Goal: Task Accomplishment & Management: Use online tool/utility

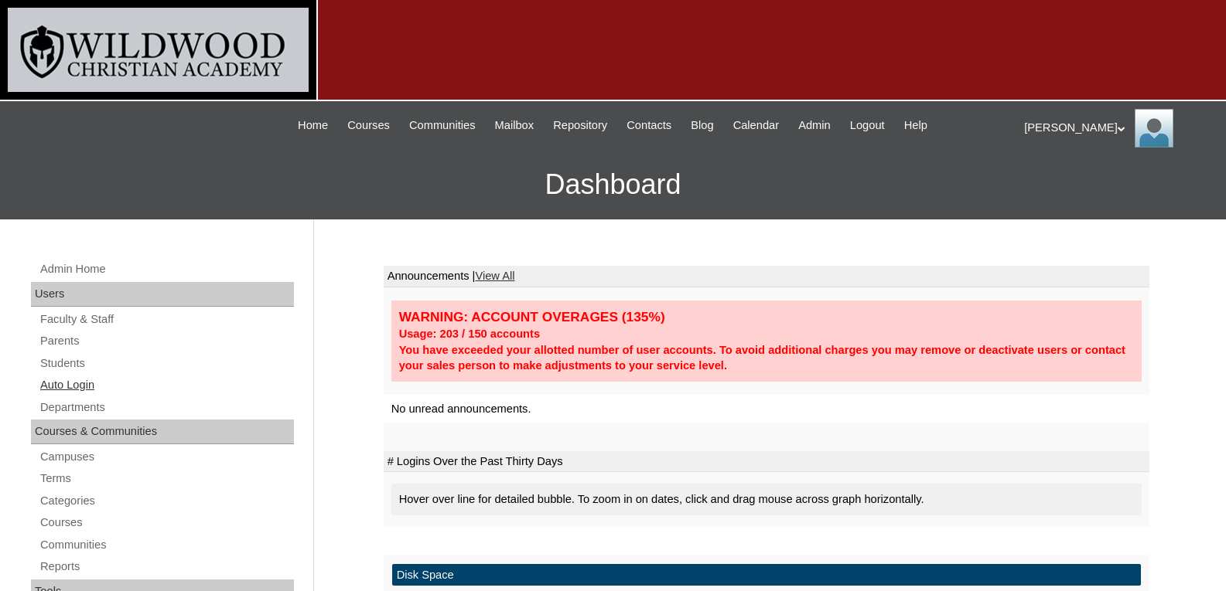
click at [62, 381] on link "Auto Login" at bounding box center [166, 385] width 255 height 19
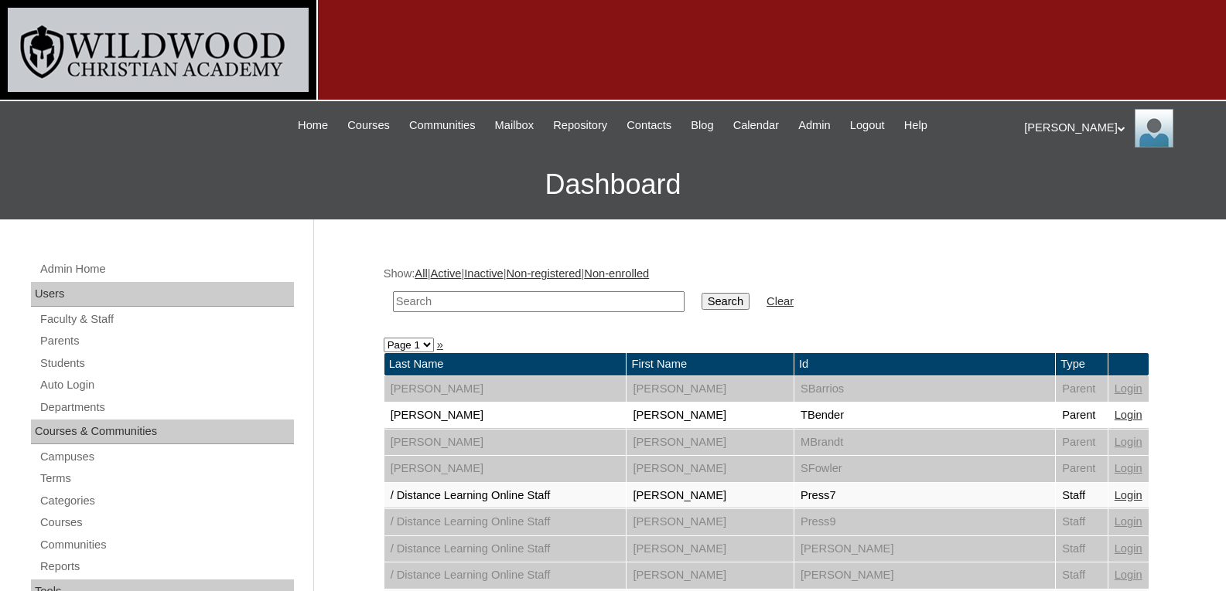
click at [437, 299] on input "text" at bounding box center [538, 301] width 291 height 21
type input "gro"
click at [701, 293] on input "Search" at bounding box center [725, 301] width 48 height 17
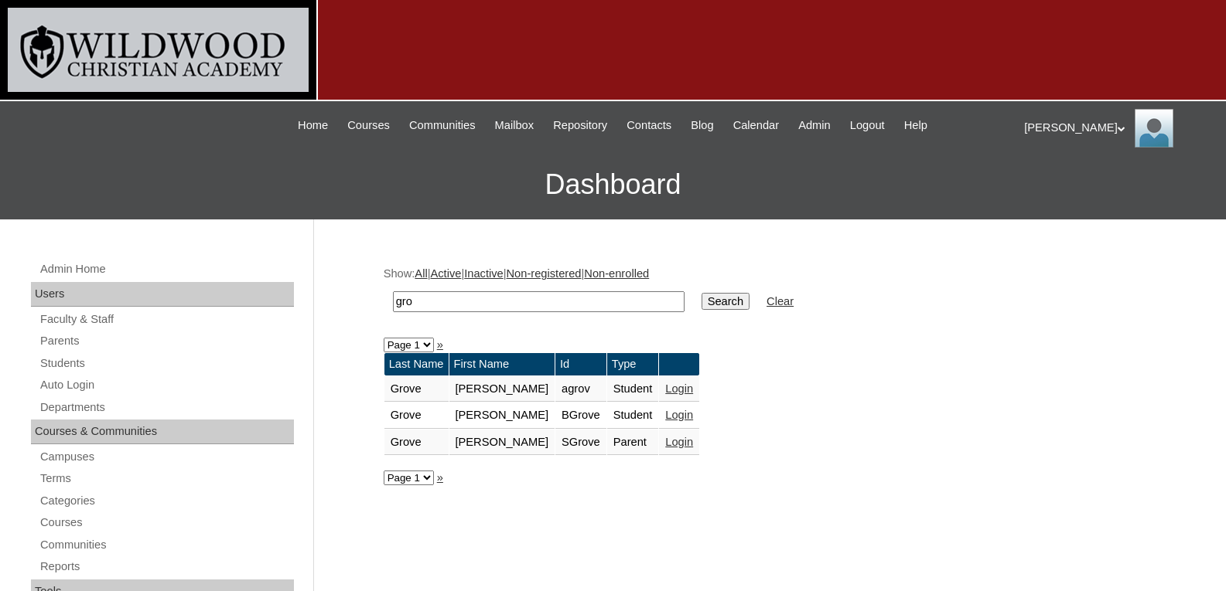
click at [665, 446] on link "Login" at bounding box center [679, 442] width 28 height 12
